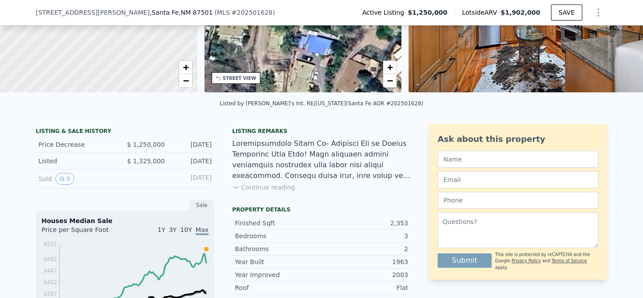
scroll to position [132, 0]
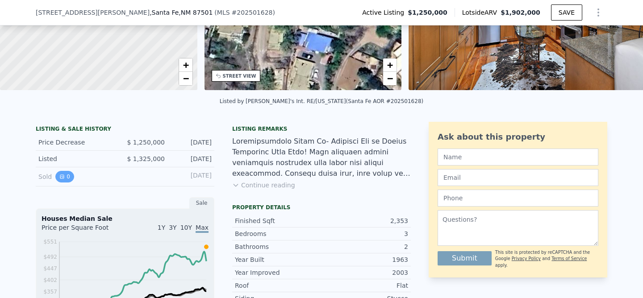
click at [64, 177] on icon "View historical data" at bounding box center [61, 176] width 5 height 5
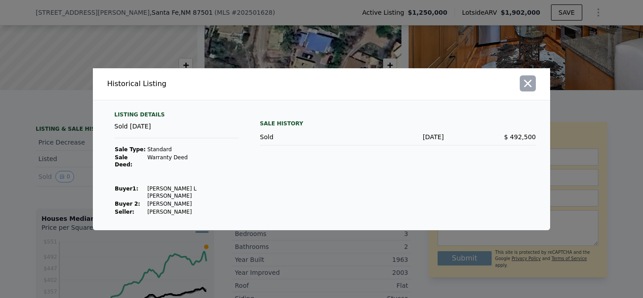
click at [527, 90] on icon "button" at bounding box center [527, 83] width 12 height 12
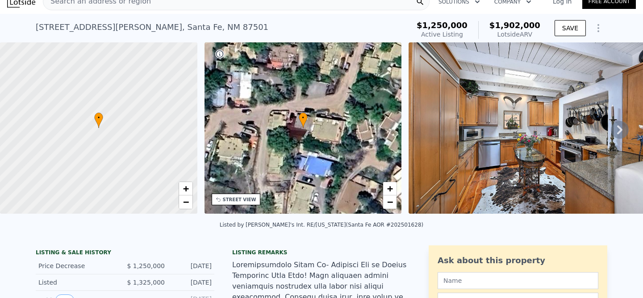
scroll to position [10, 0]
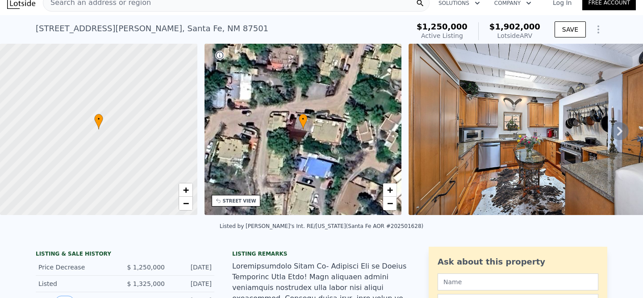
click at [490, 158] on img at bounding box center [536, 129] width 257 height 171
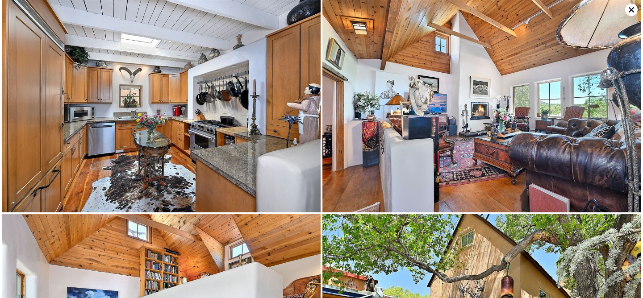
click at [239, 131] on img at bounding box center [161, 106] width 319 height 212
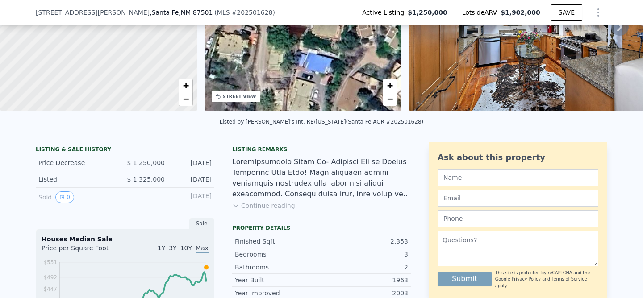
scroll to position [117, 0]
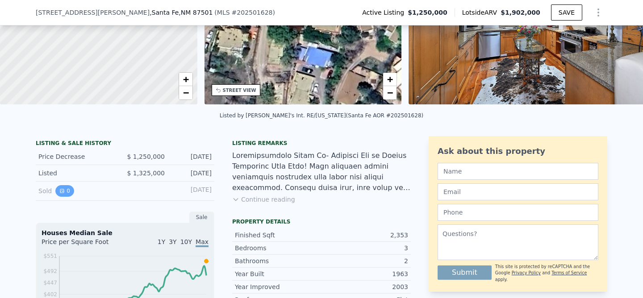
click at [65, 190] on button "0" at bounding box center [64, 191] width 19 height 12
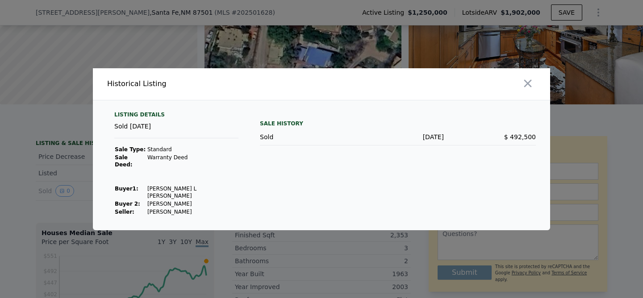
click at [535, 85] on div at bounding box center [437, 84] width 225 height 32
click at [531, 87] on icon "button" at bounding box center [528, 83] width 8 height 8
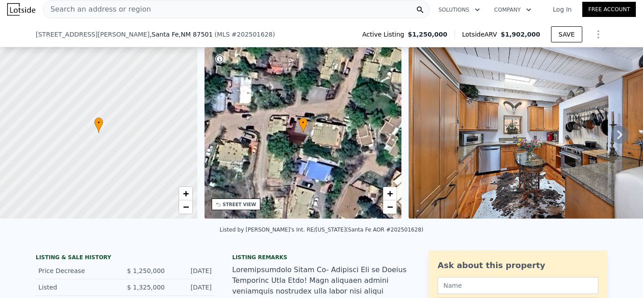
scroll to position [0, 0]
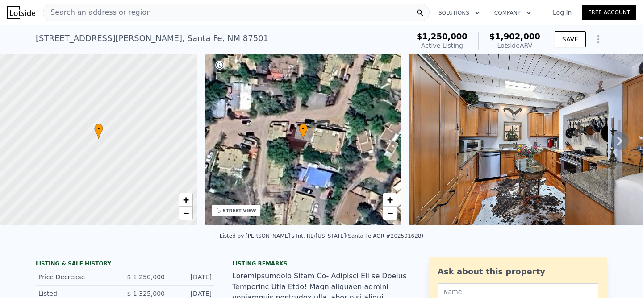
click at [477, 137] on img at bounding box center [536, 139] width 257 height 171
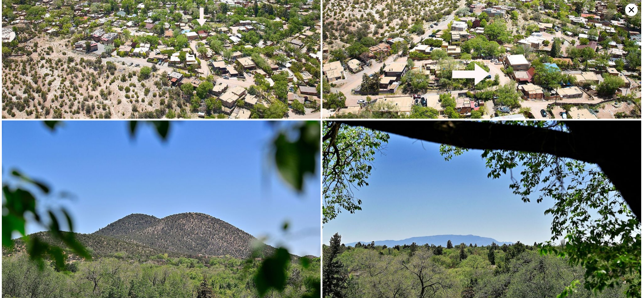
scroll to position [3765, 0]
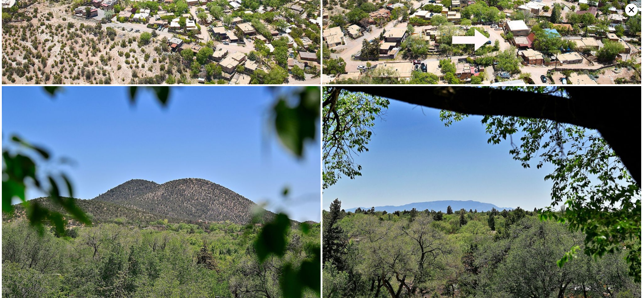
click at [627, 10] on icon at bounding box center [631, 10] width 12 height 12
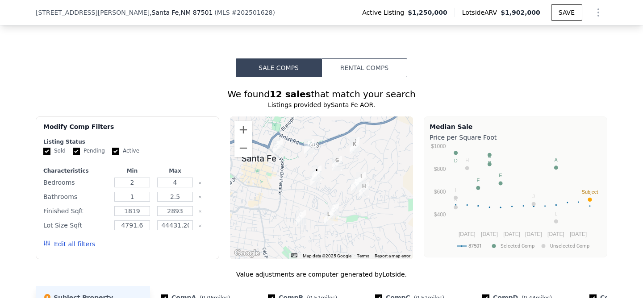
scroll to position [590, 0]
